Goal: Information Seeking & Learning: Learn about a topic

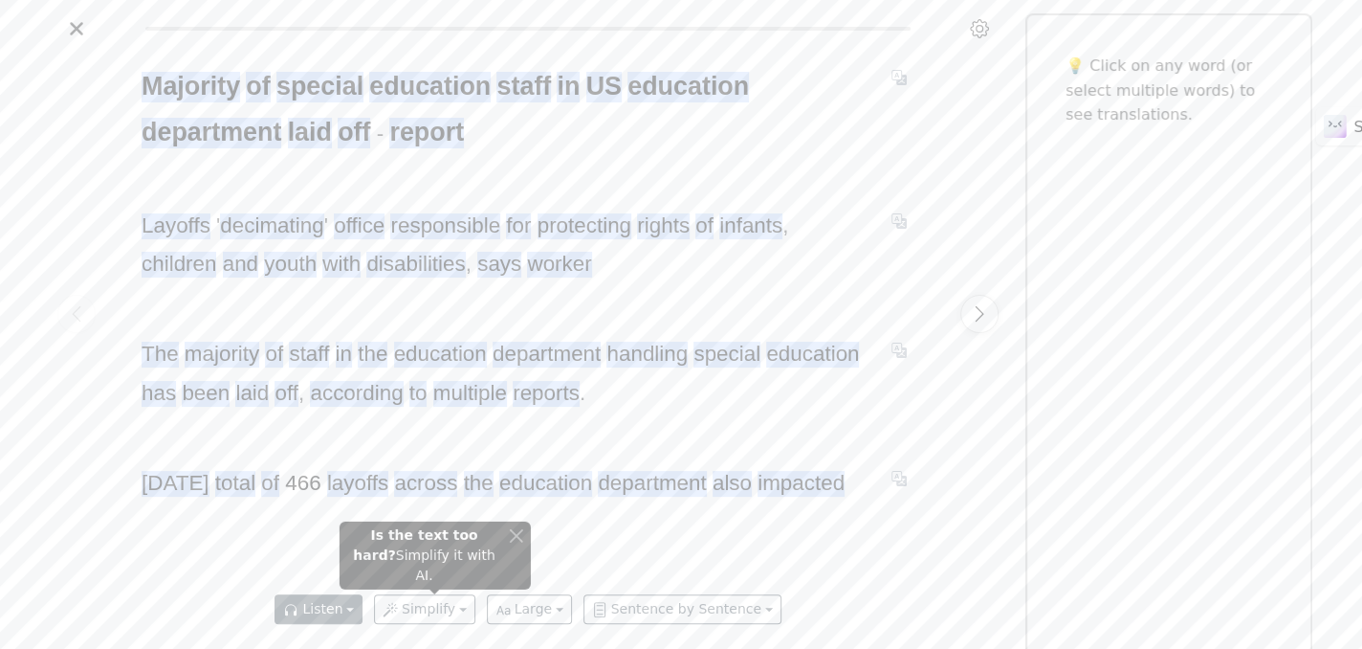
click at [333, 613] on button "Listen" at bounding box center [319, 609] width 88 height 30
click at [518, 545] on button "Close" at bounding box center [516, 535] width 14 height 20
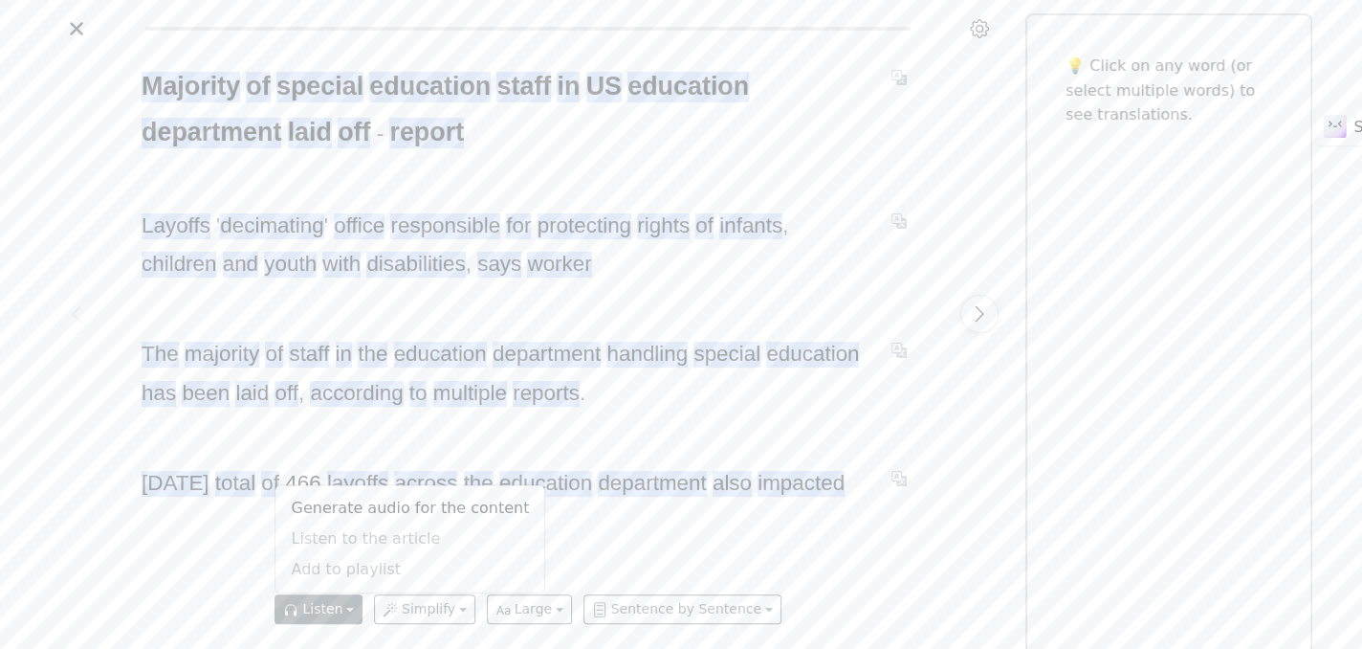
click at [393, 543] on div "Generate audio for the content Listen to the article Add to playlist" at bounding box center [410, 539] width 271 height 109
click at [383, 511] on link "Generate audio for the content" at bounding box center [410, 509] width 269 height 31
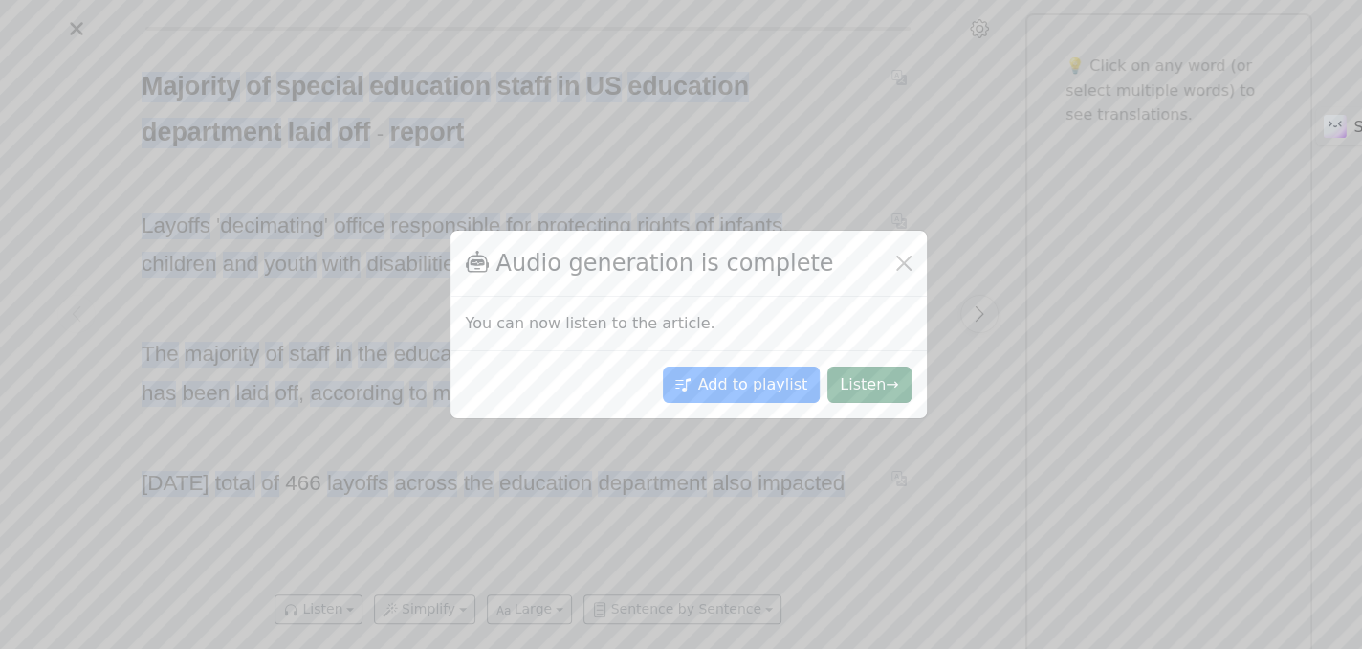
click at [891, 389] on button "Listen →" at bounding box center [869, 384] width 83 height 36
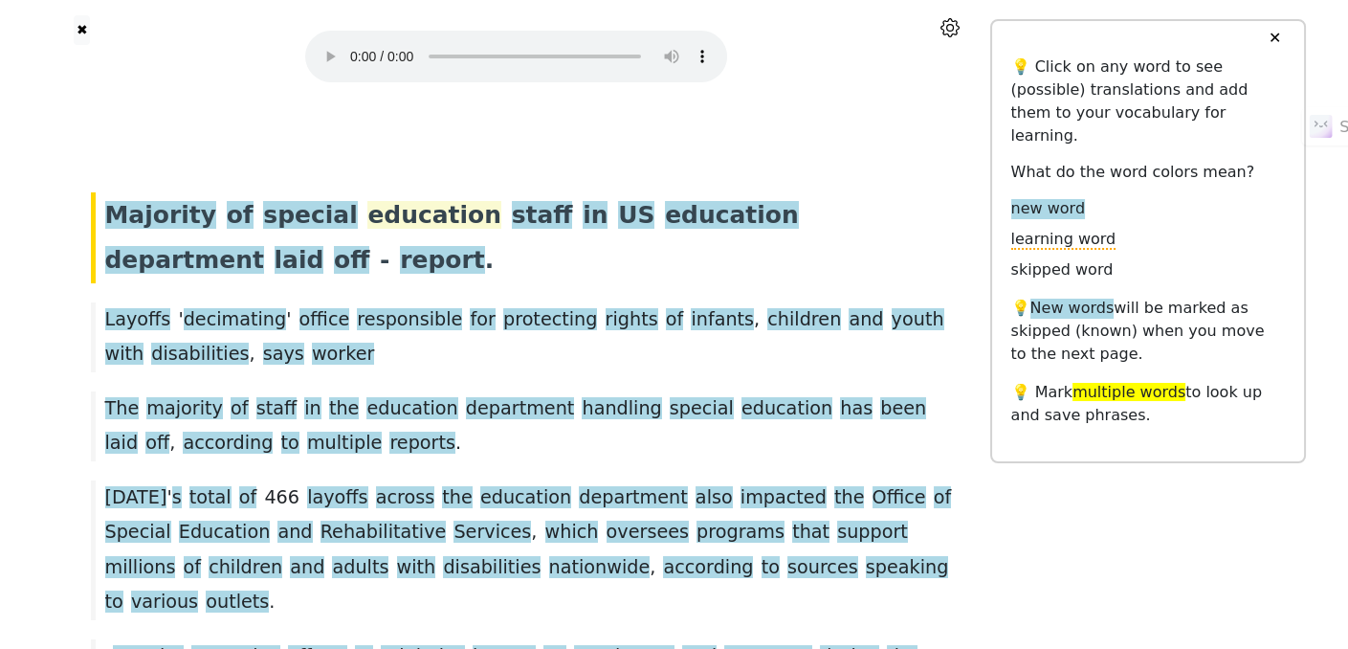
click at [402, 213] on span "education" at bounding box center [434, 216] width 134 height 30
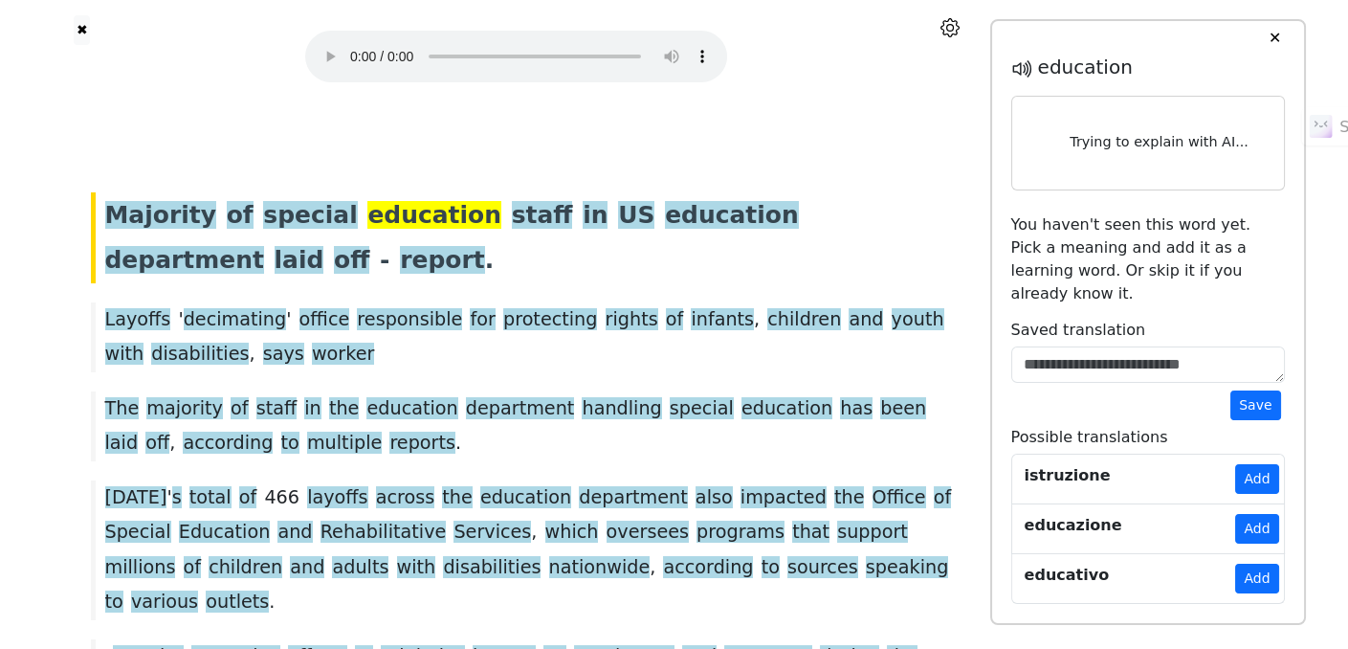
click at [395, 218] on span "education" at bounding box center [434, 216] width 134 height 30
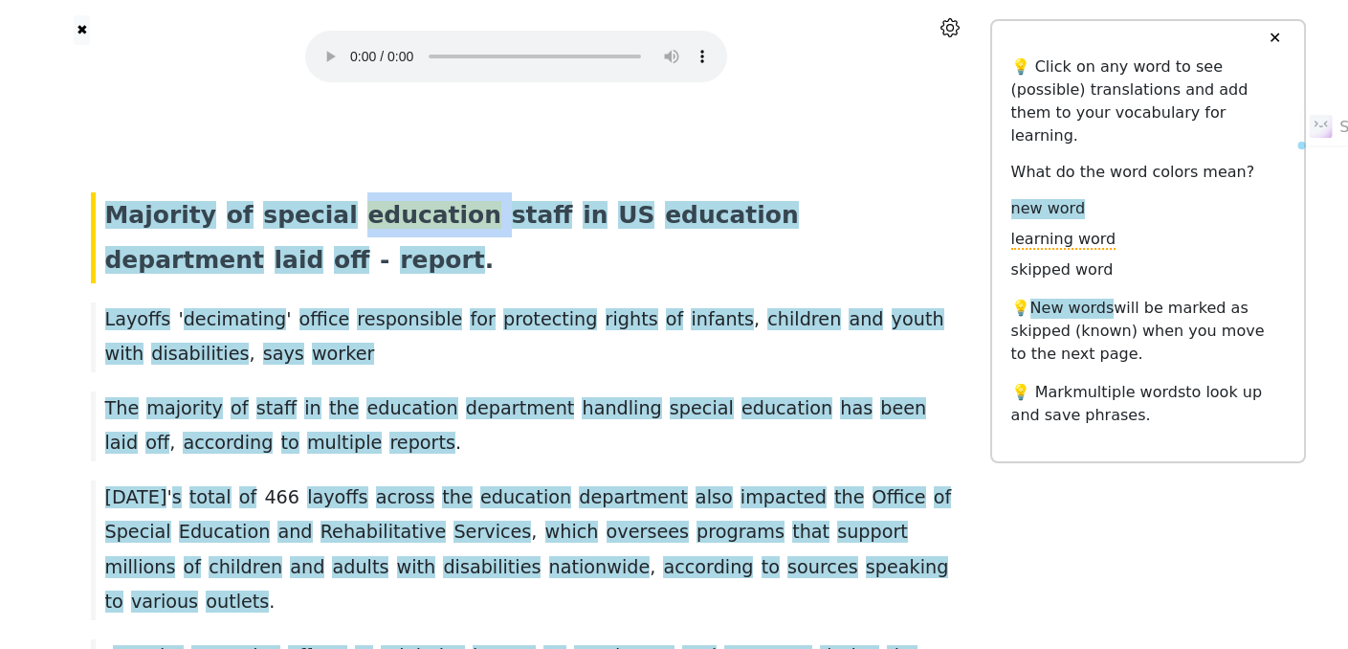
click at [395, 218] on span "education" at bounding box center [434, 216] width 134 height 30
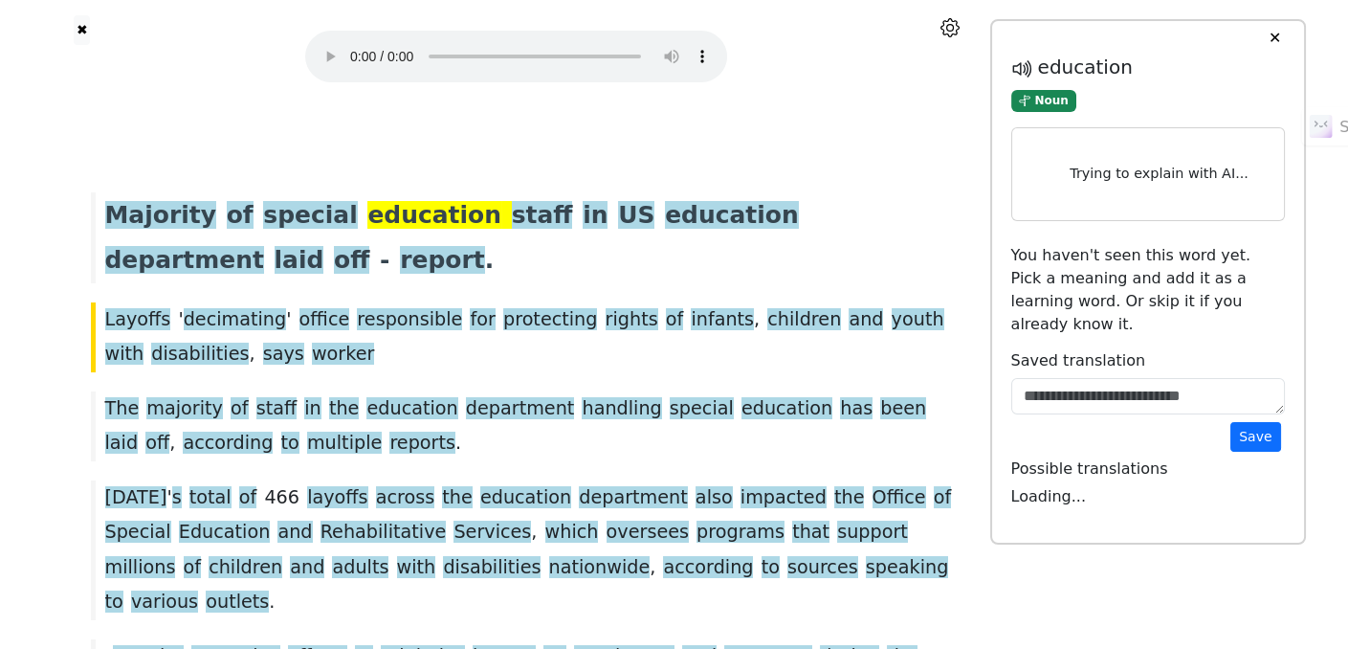
scroll to position [11, 0]
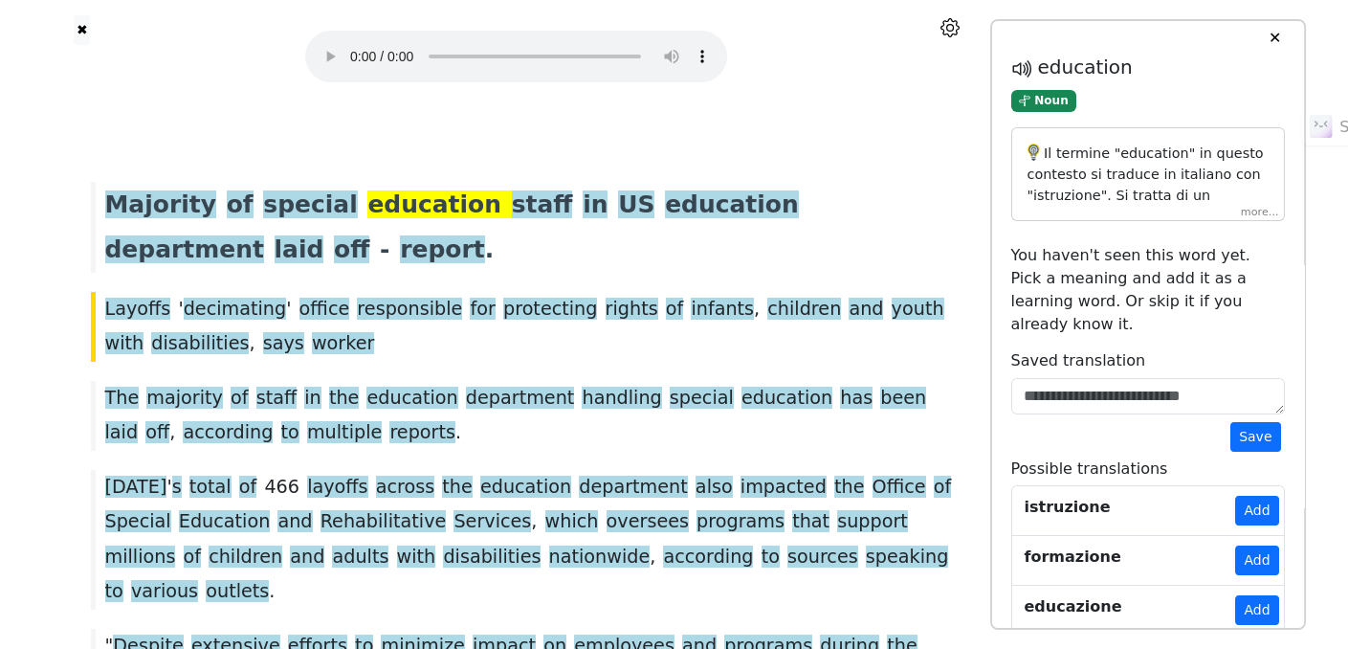
click at [385, 203] on span "education" at bounding box center [434, 205] width 134 height 30
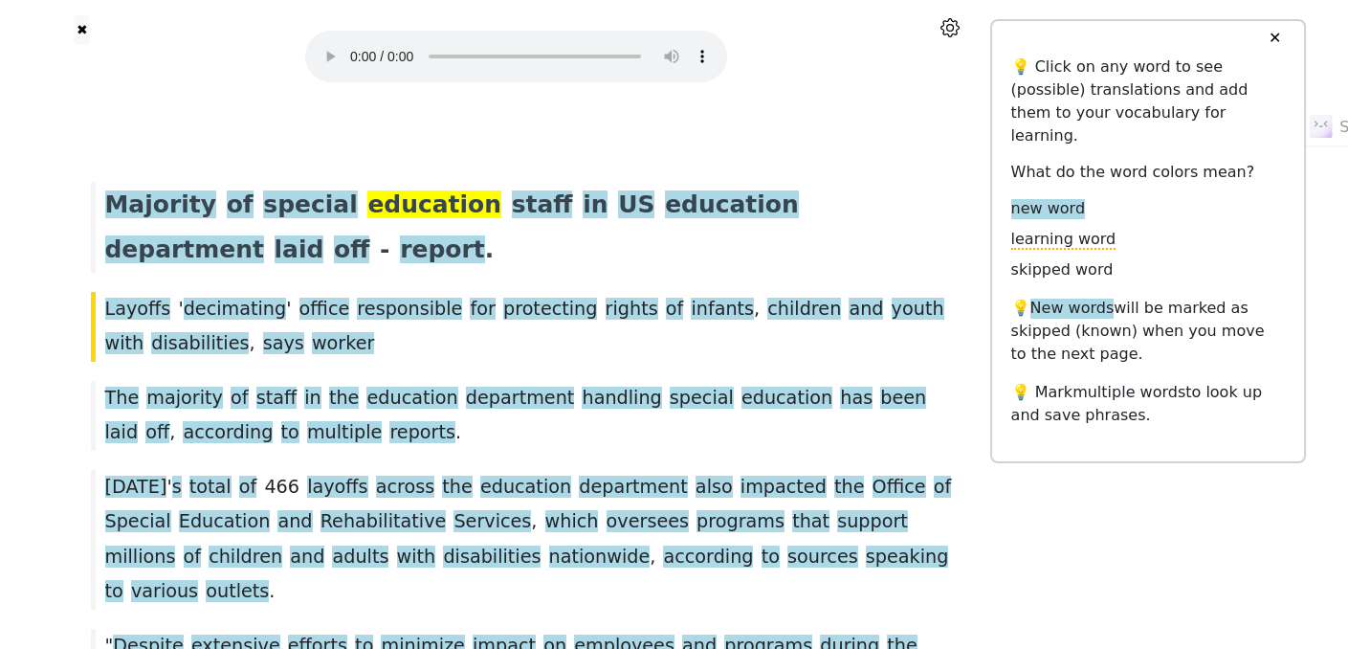
click at [389, 195] on span "education" at bounding box center [434, 205] width 134 height 30
click at [390, 203] on span "education" at bounding box center [434, 205] width 134 height 30
click at [386, 264] on div "Majority of special education staff in US education department laid off - repor…" at bounding box center [516, 227] width 871 height 91
click at [381, 215] on span "education" at bounding box center [434, 205] width 134 height 30
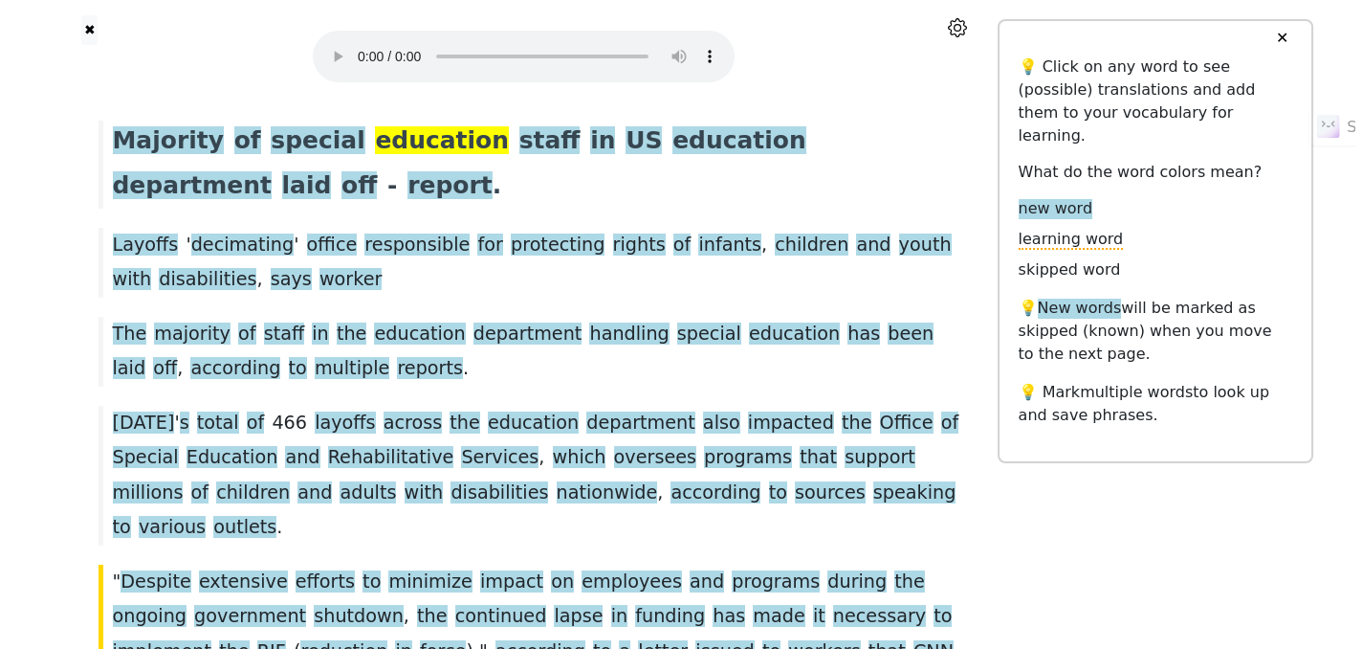
scroll to position [43, 0]
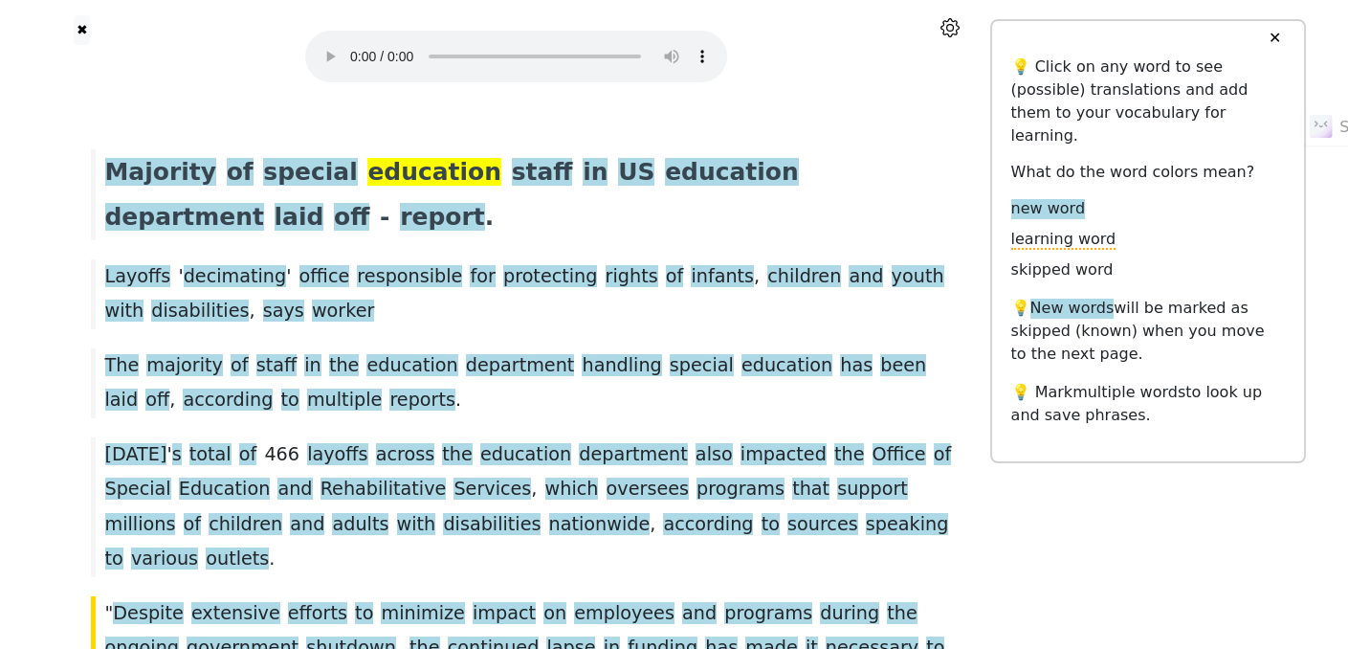
click at [456, 207] on div "Majority of special education staff in US education department laid off - repor…" at bounding box center [516, 194] width 871 height 91
click at [512, 168] on span "staff" at bounding box center [542, 173] width 61 height 30
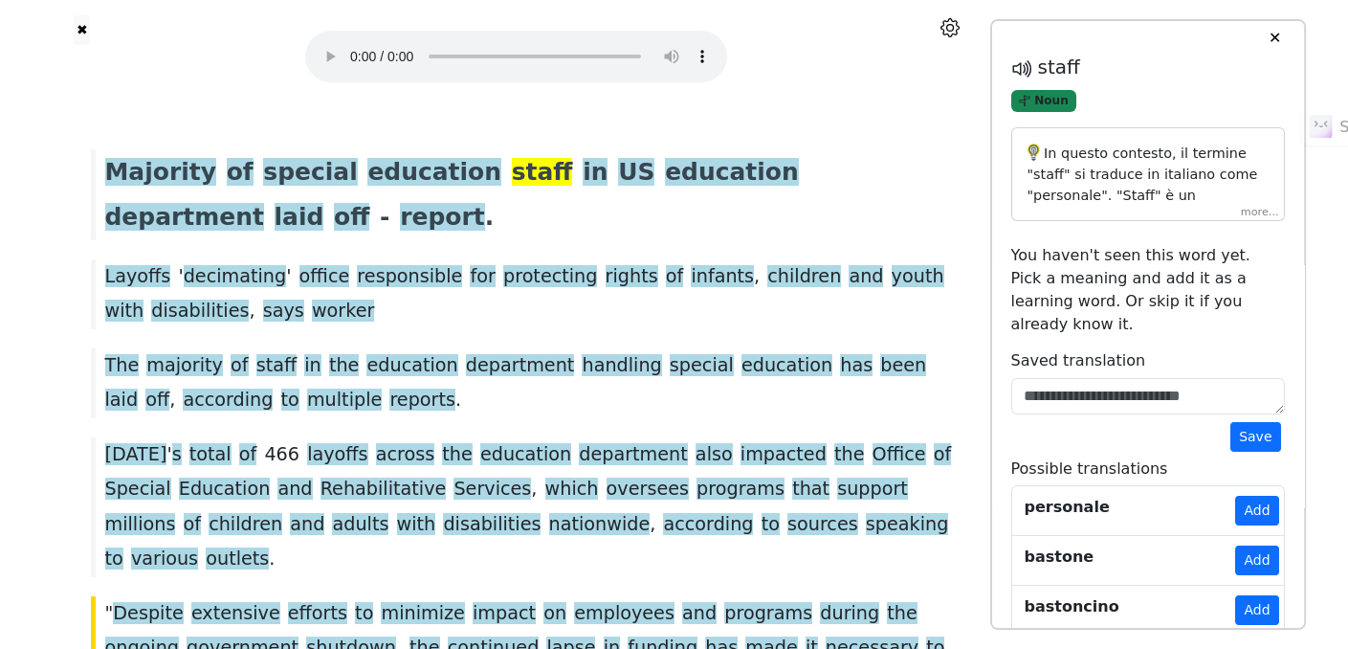
click at [1047, 108] on span "Noun" at bounding box center [1044, 101] width 66 height 22
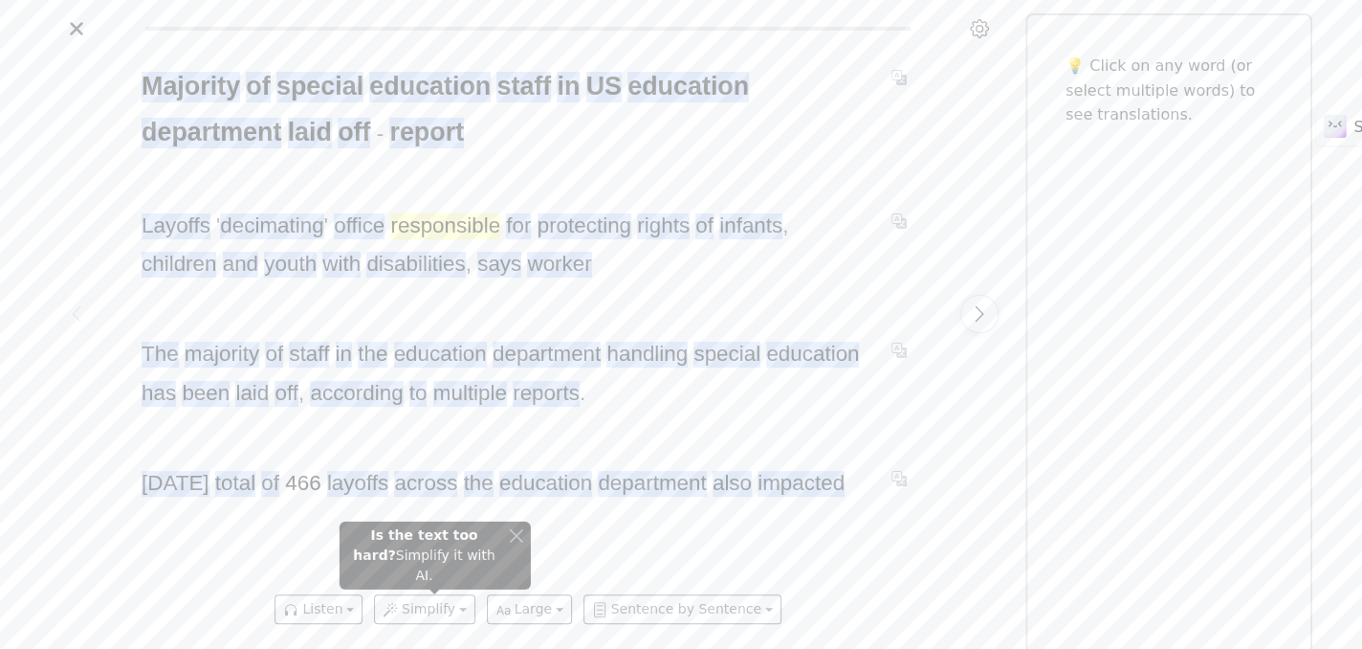
click at [431, 236] on span "responsible" at bounding box center [445, 226] width 110 height 26
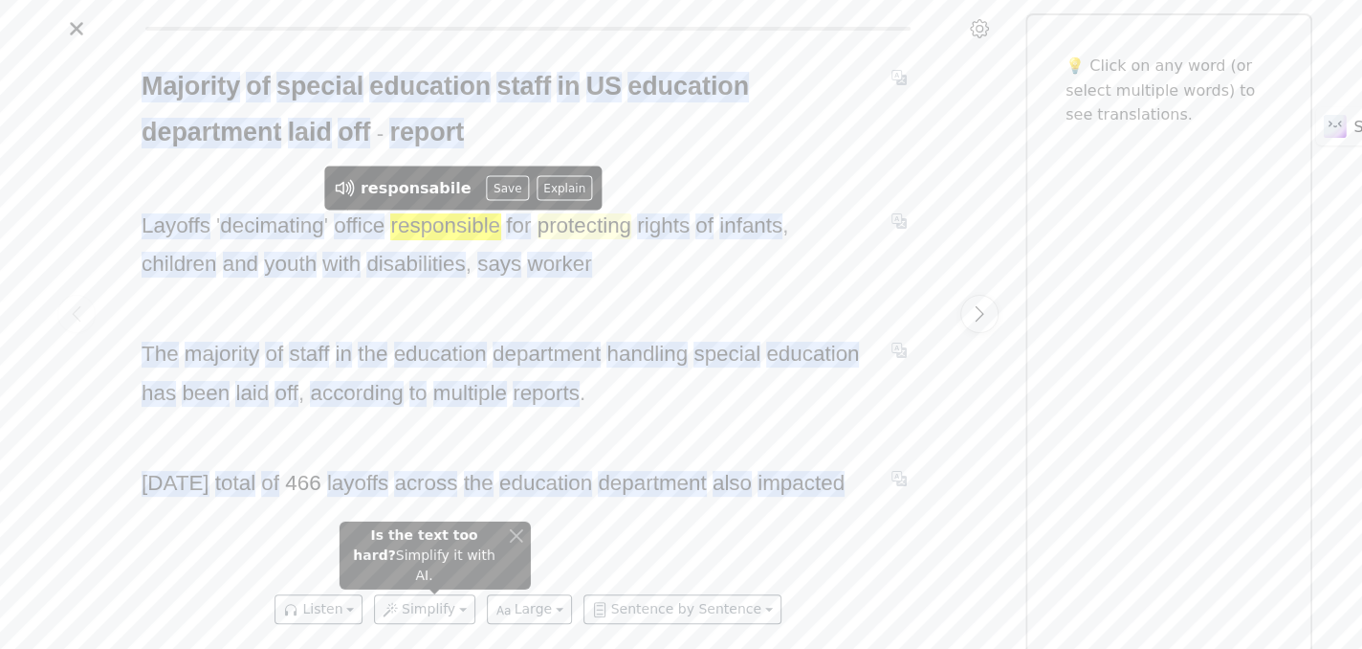
click at [596, 230] on span "protecting" at bounding box center [585, 226] width 94 height 26
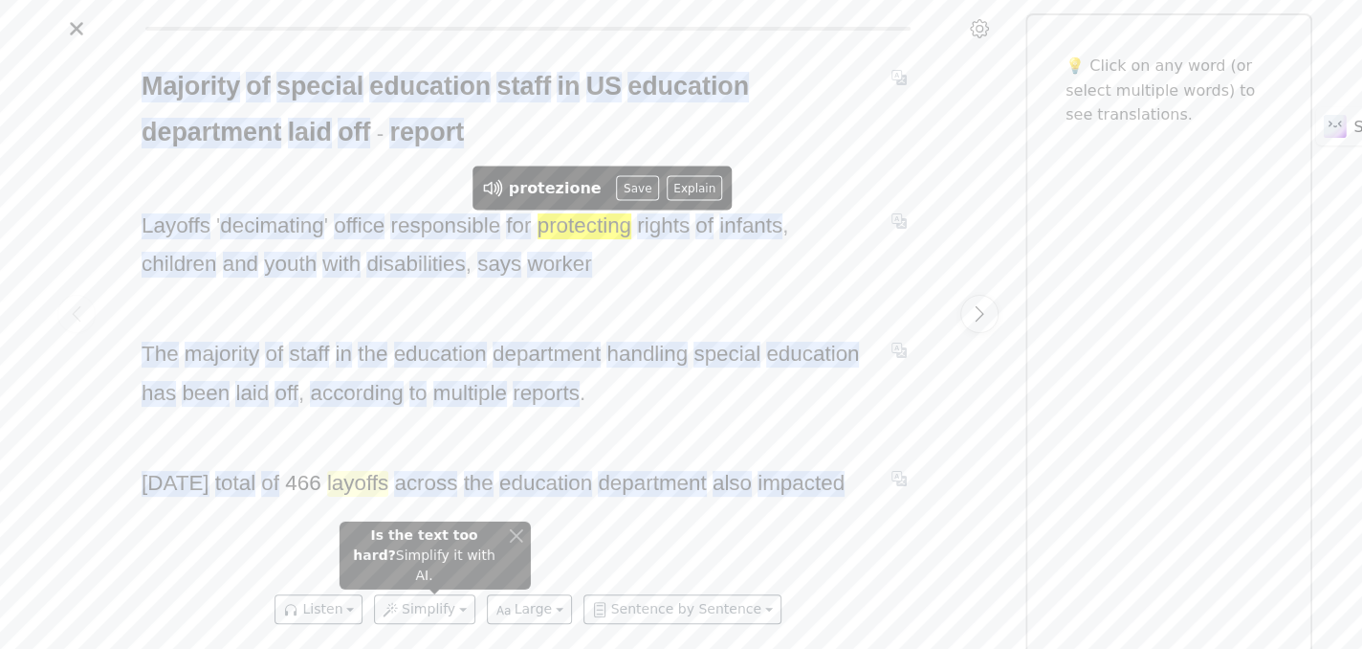
click at [349, 479] on span "layoffs" at bounding box center [357, 484] width 61 height 26
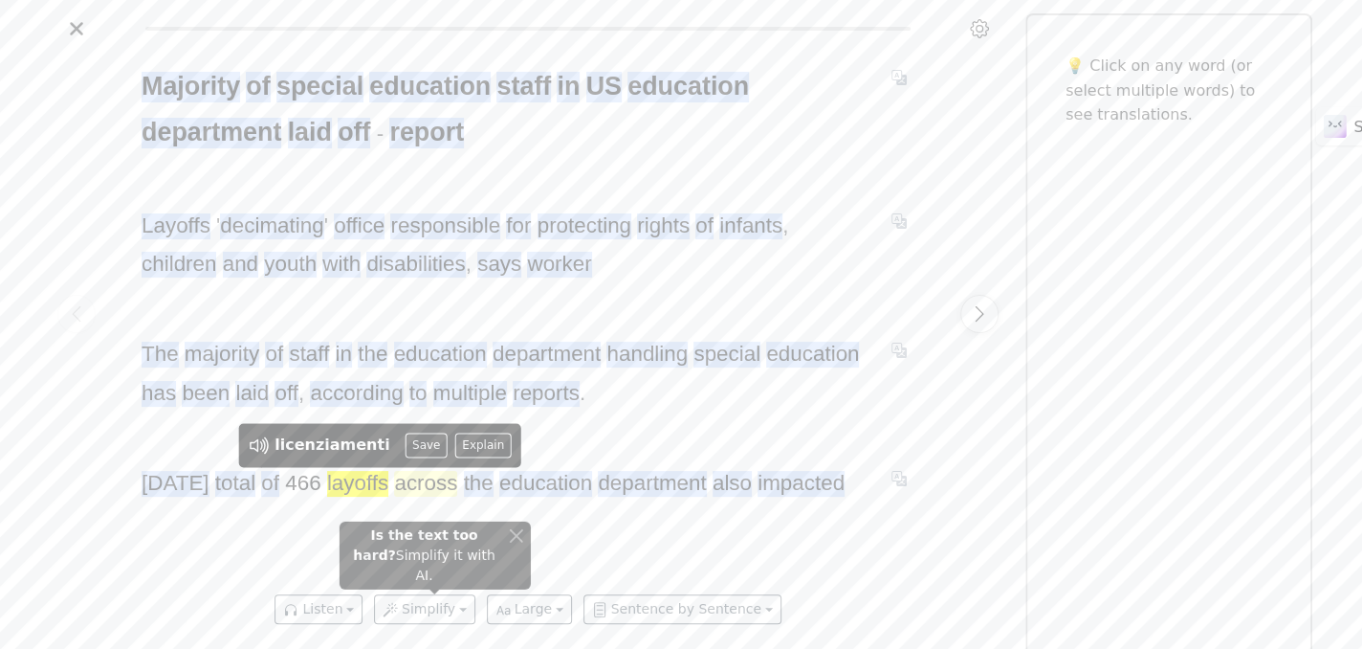
click at [435, 483] on span "across" at bounding box center [425, 484] width 63 height 26
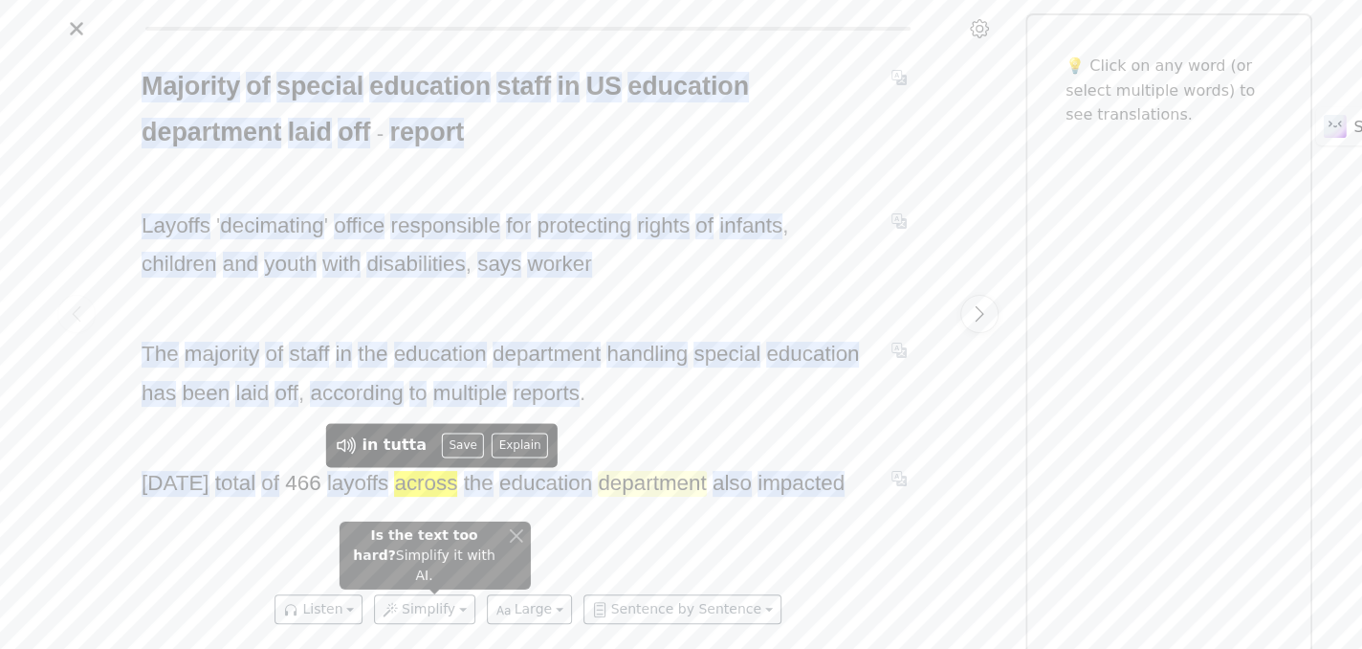
click at [639, 485] on span "department" at bounding box center [652, 484] width 108 height 26
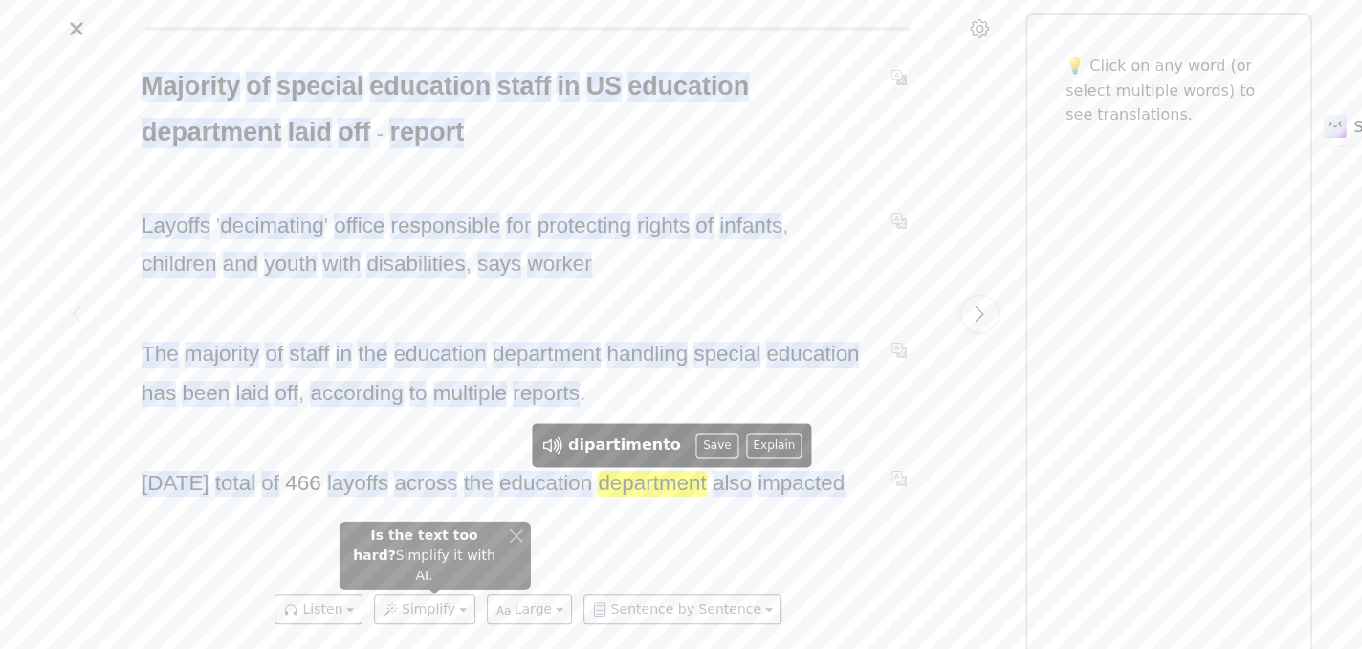
click at [657, 493] on span "department" at bounding box center [652, 484] width 108 height 26
click at [732, 486] on span "also" at bounding box center [732, 484] width 39 height 26
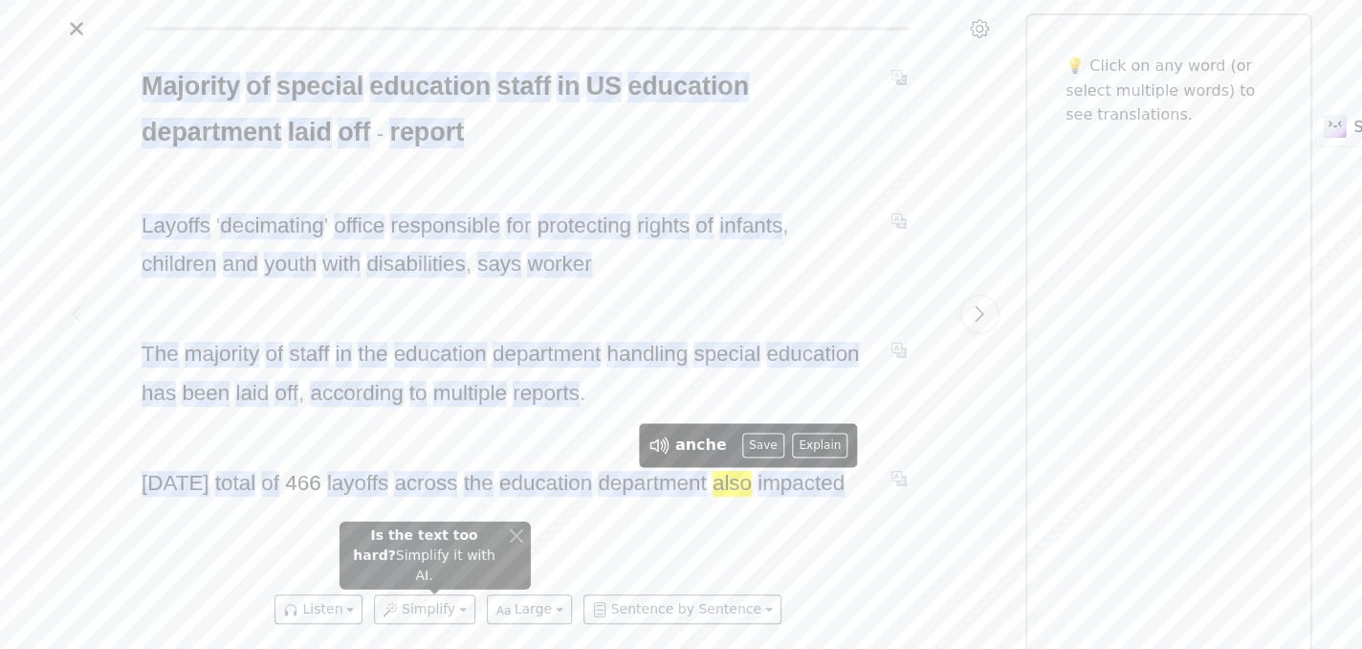
click at [736, 486] on span "also" at bounding box center [732, 484] width 39 height 26
click at [655, 444] on icon at bounding box center [660, 444] width 25 height 25
click at [792, 488] on span "impacted" at bounding box center [801, 484] width 87 height 26
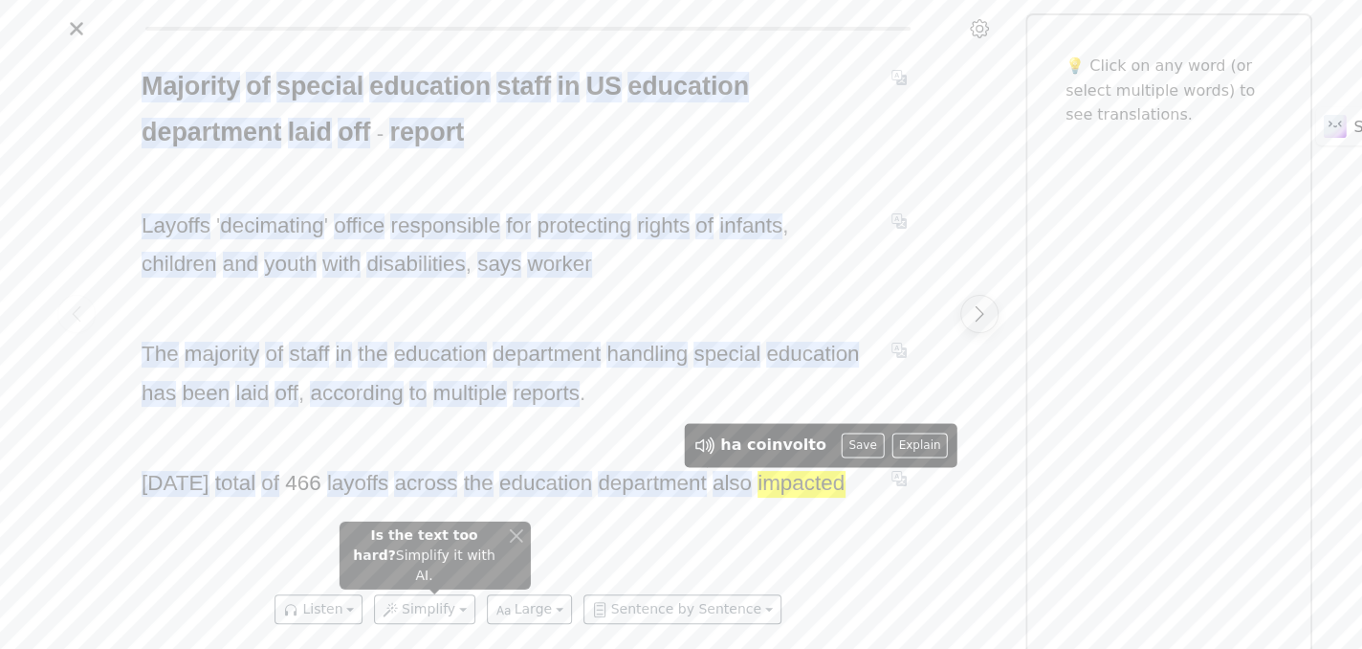
click at [970, 311] on icon "Next page" at bounding box center [979, 313] width 19 height 19
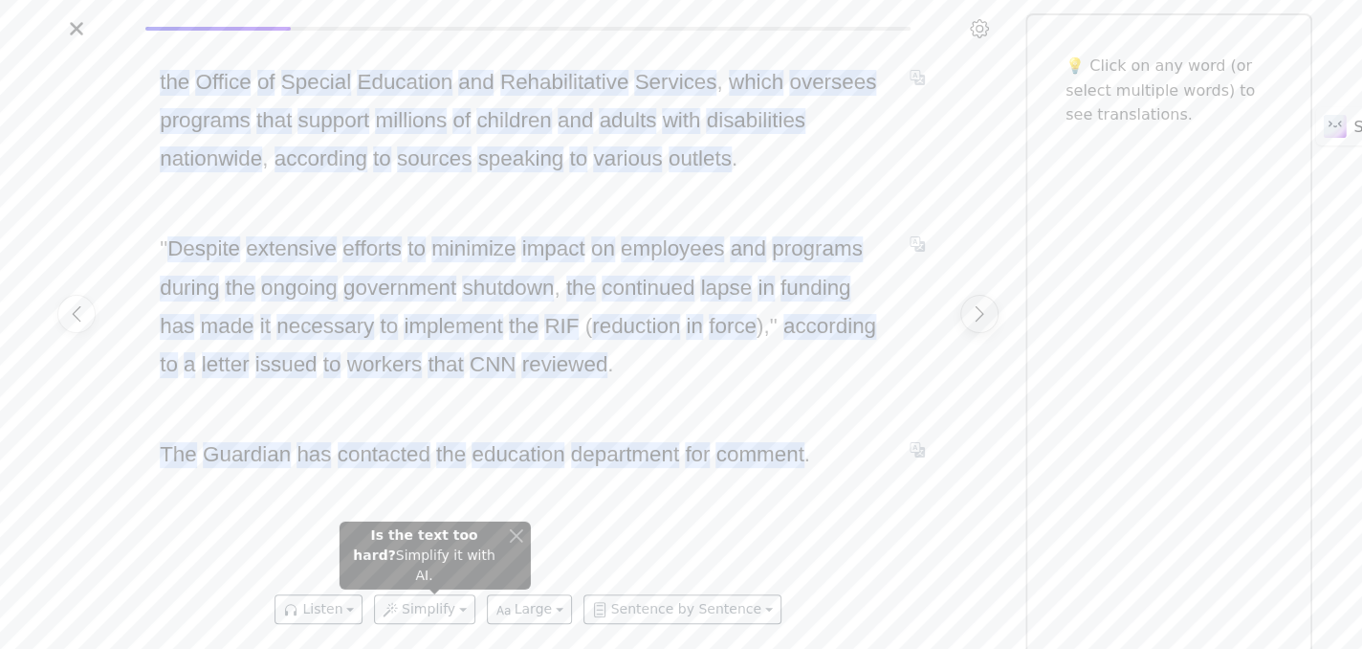
scroll to position [0, 811]
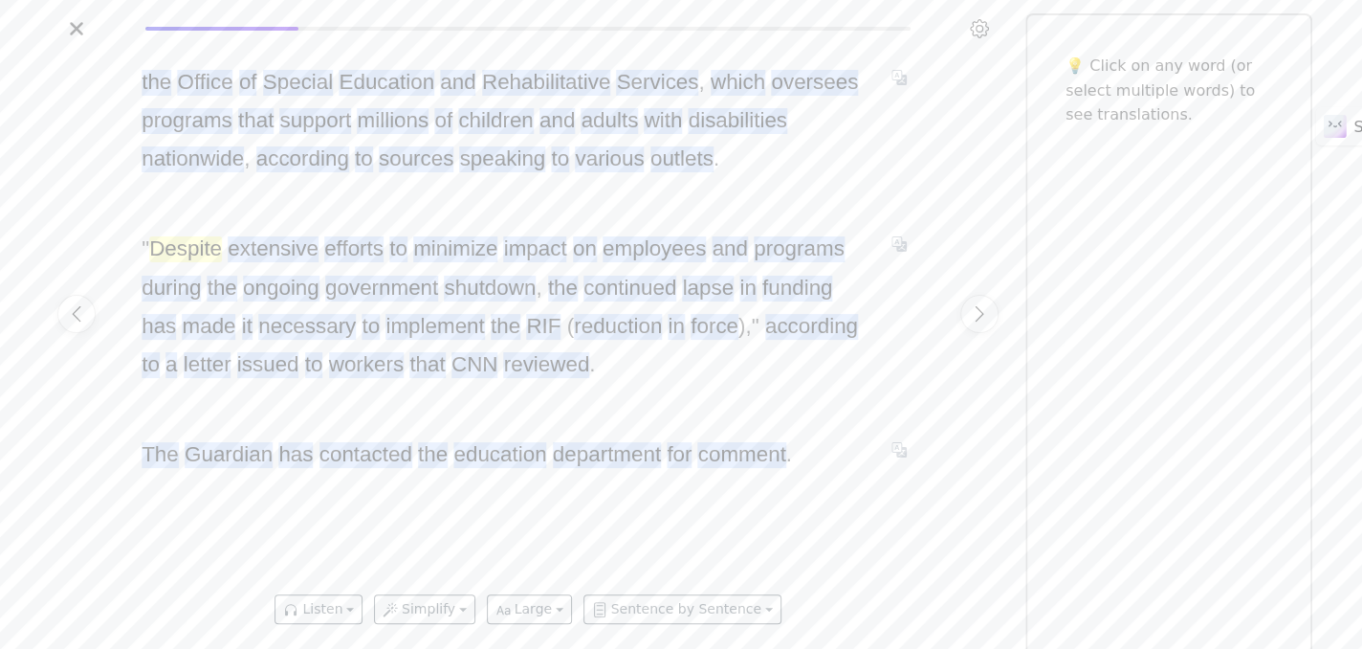
click at [180, 247] on span "Despite" at bounding box center [185, 249] width 73 height 26
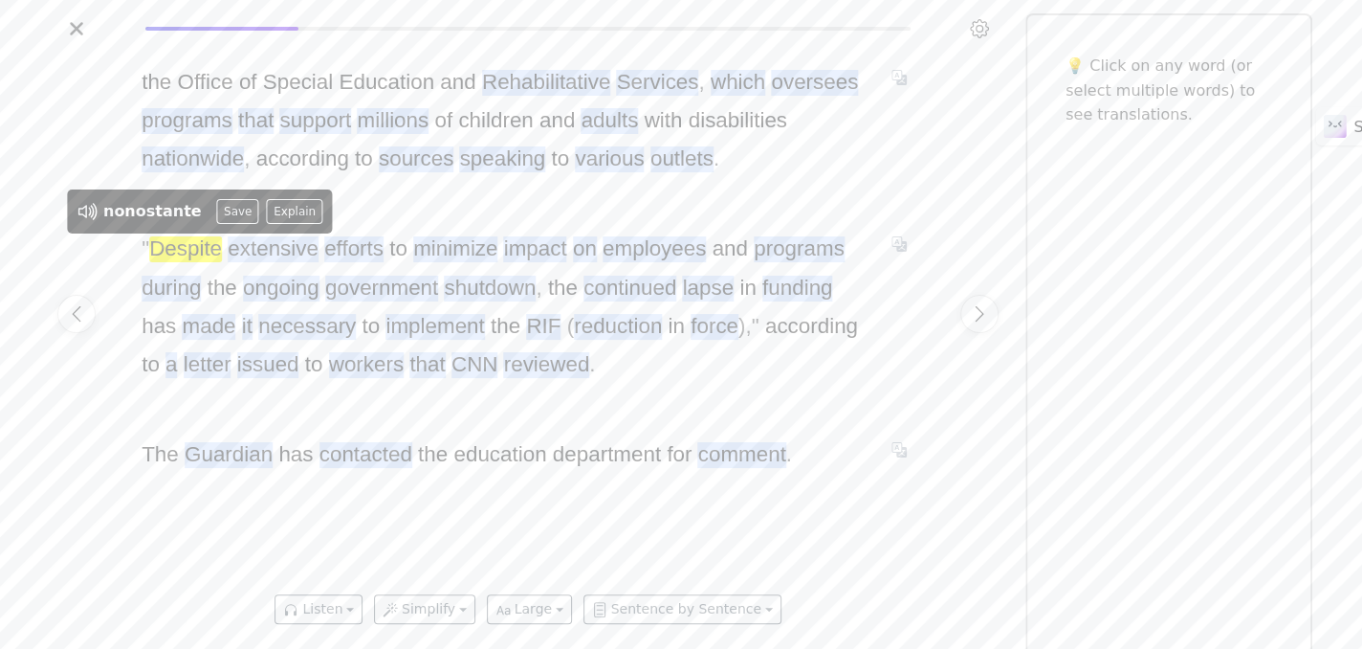
click at [199, 250] on span "Despite" at bounding box center [185, 249] width 73 height 26
click at [88, 211] on icon at bounding box center [88, 211] width 25 height 25
click at [267, 218] on button "Explain" at bounding box center [295, 211] width 56 height 25
